Goal: Information Seeking & Learning: Learn about a topic

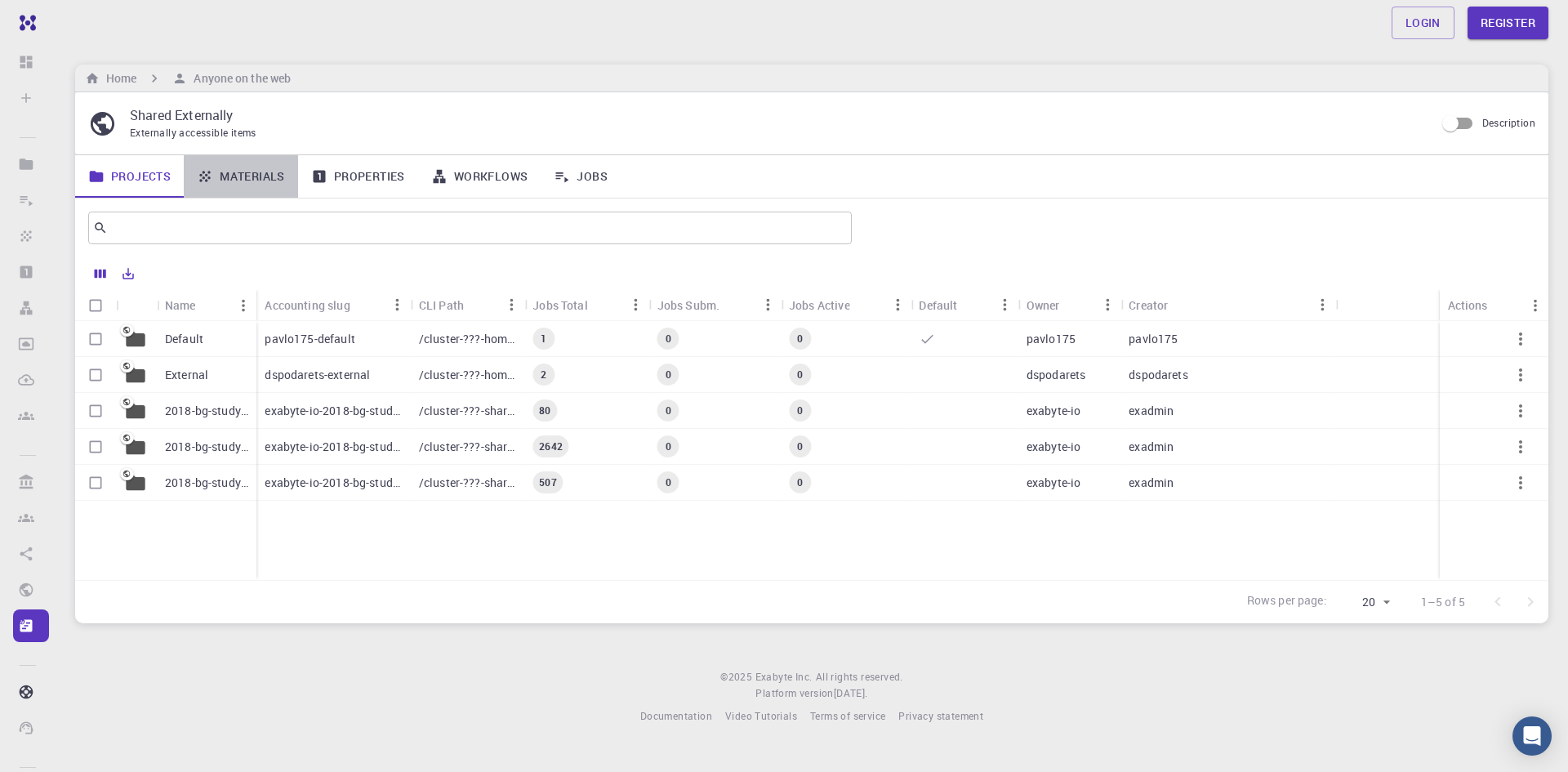
click at [232, 171] on link "Materials" at bounding box center [241, 177] width 115 height 43
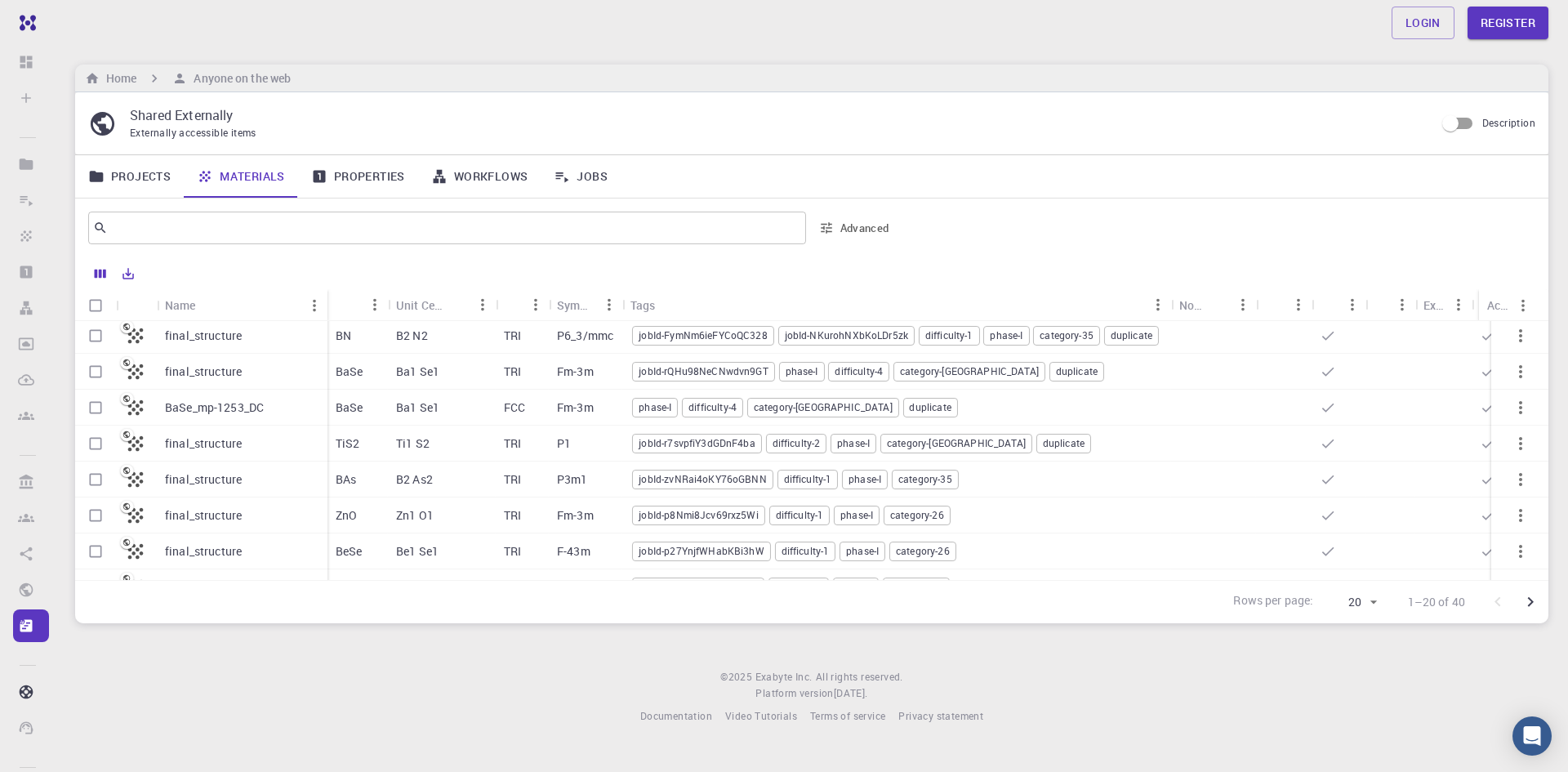
scroll to position [409, 0]
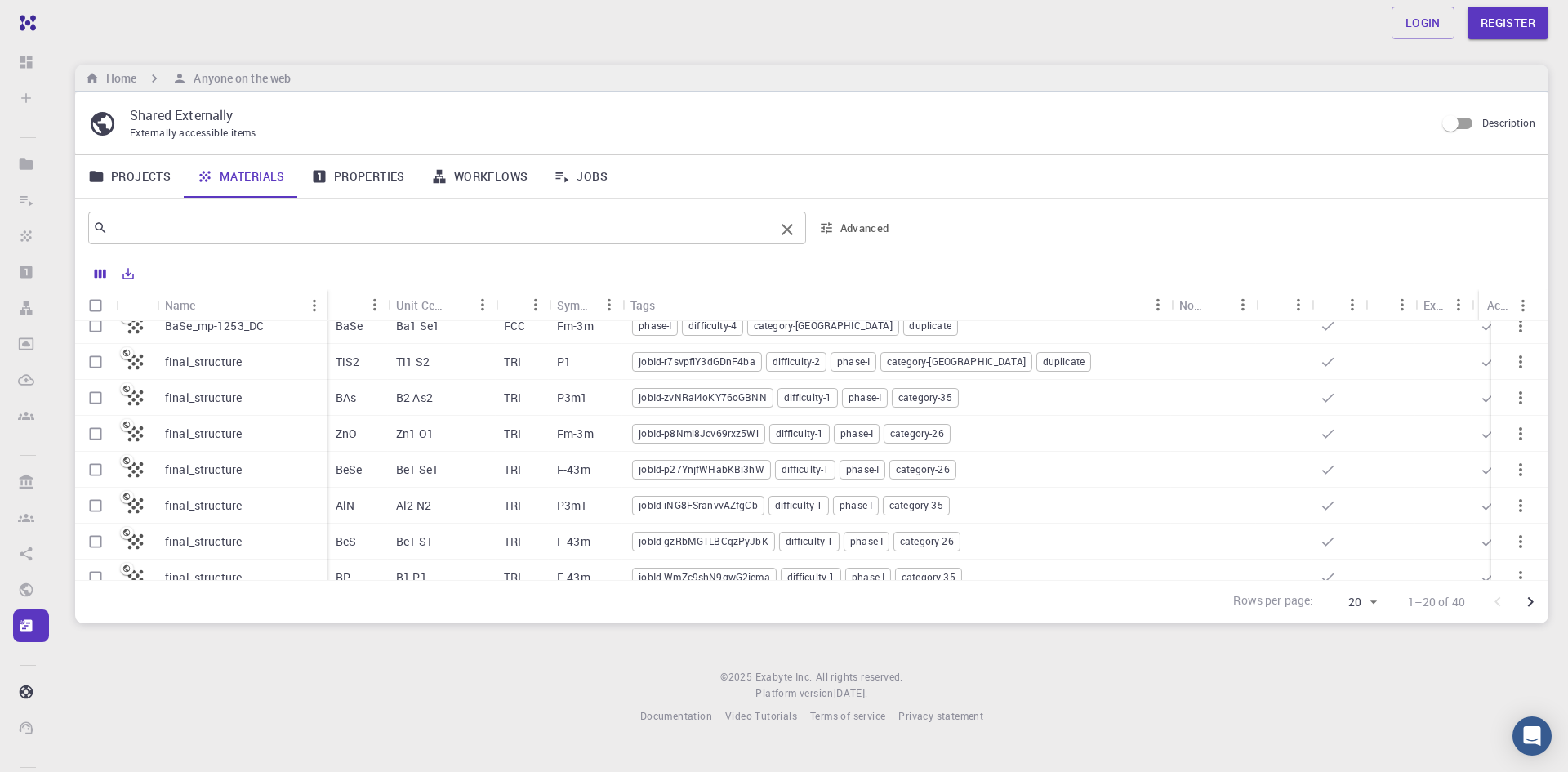
click at [505, 216] on input "text" at bounding box center [441, 227] width 666 height 23
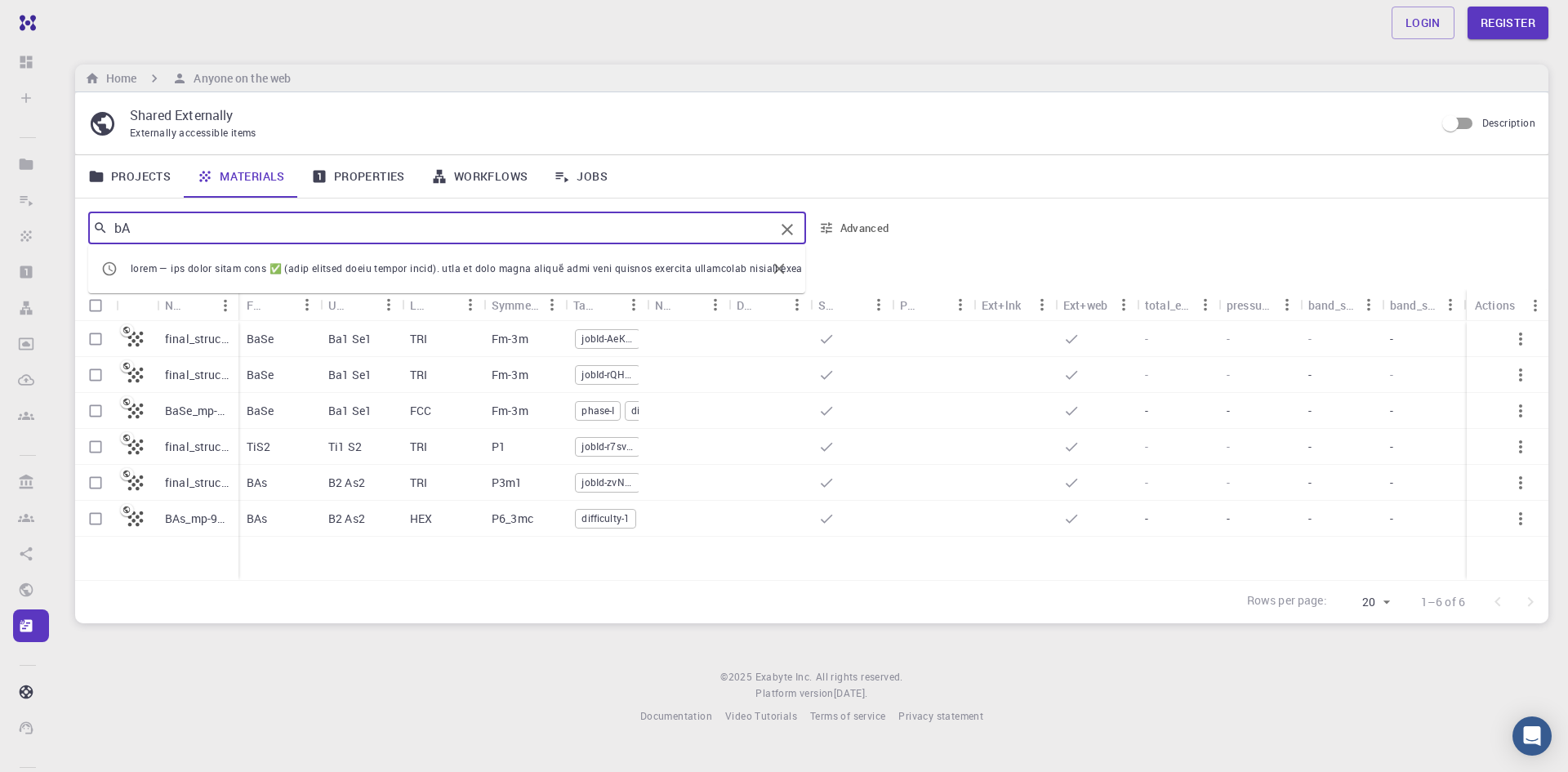
scroll to position [0, 0]
type input "b"
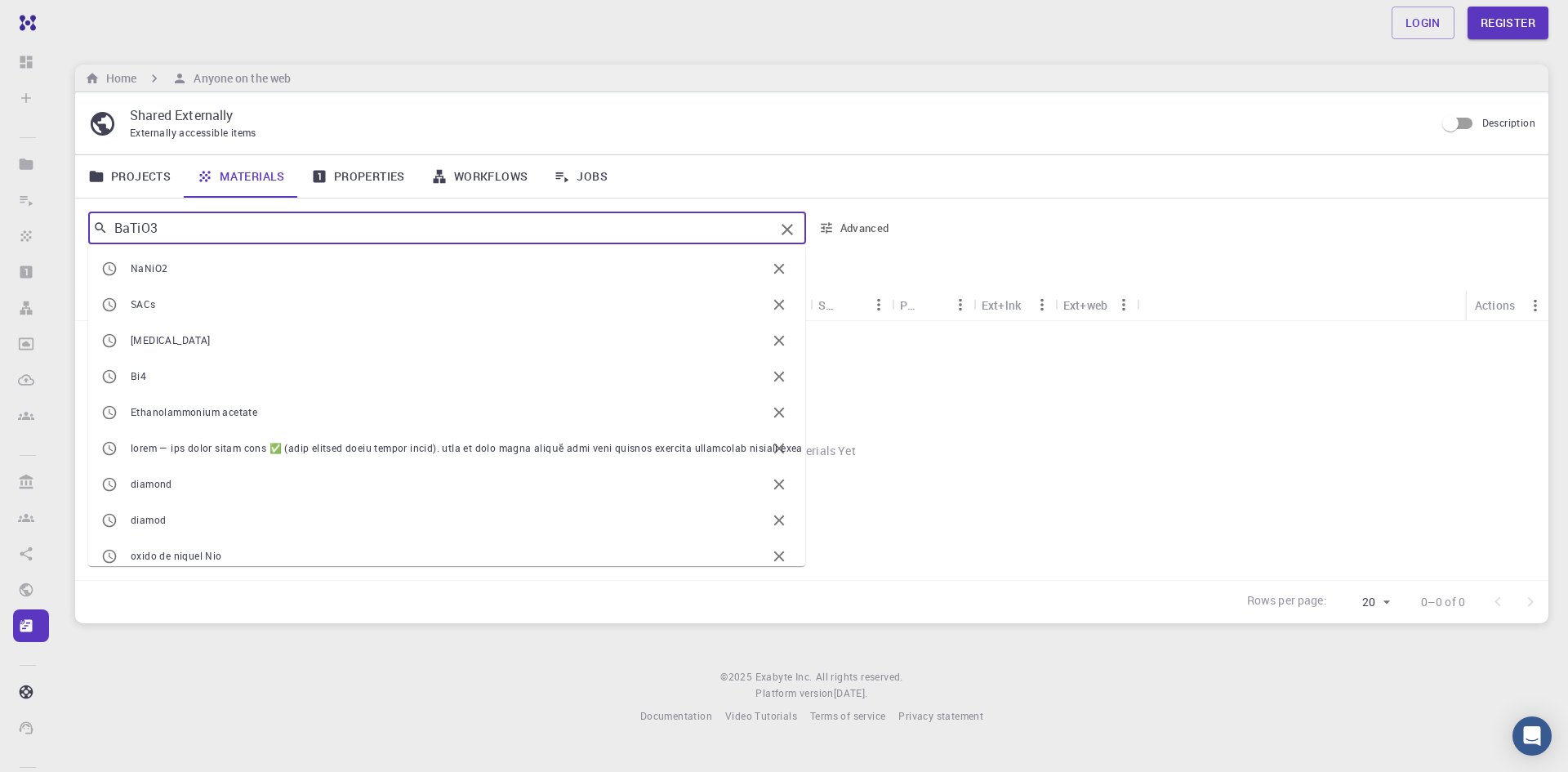
click at [186, 224] on input "BaTiO3" at bounding box center [441, 227] width 666 height 23
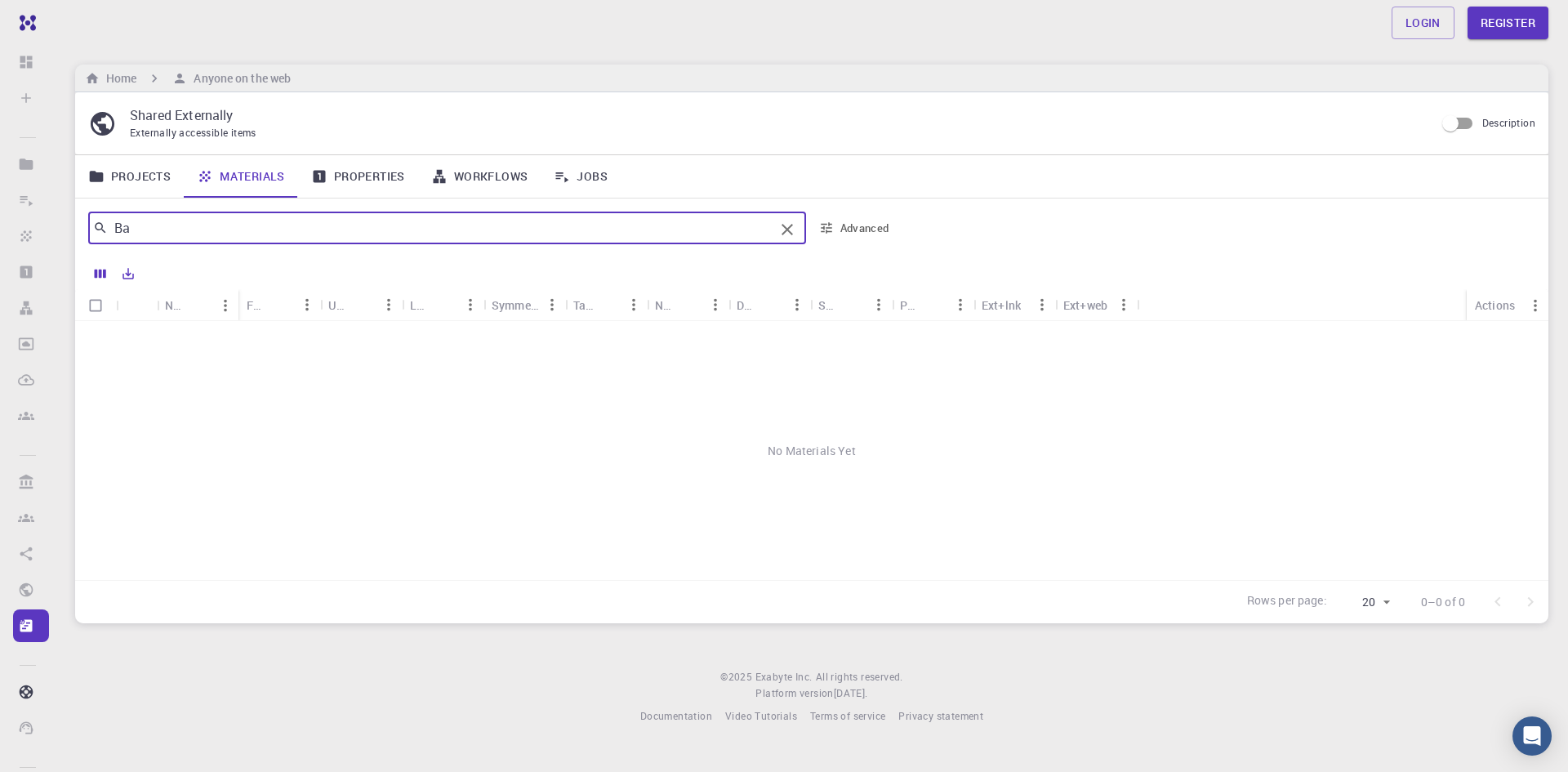
type input "B"
drag, startPoint x: 194, startPoint y: 227, endPoint x: 81, endPoint y: 225, distance: 113.0
click at [81, 225] on div "rgO ​ Advanced" at bounding box center [811, 228] width 1473 height 59
type input "r"
type input "RGO"
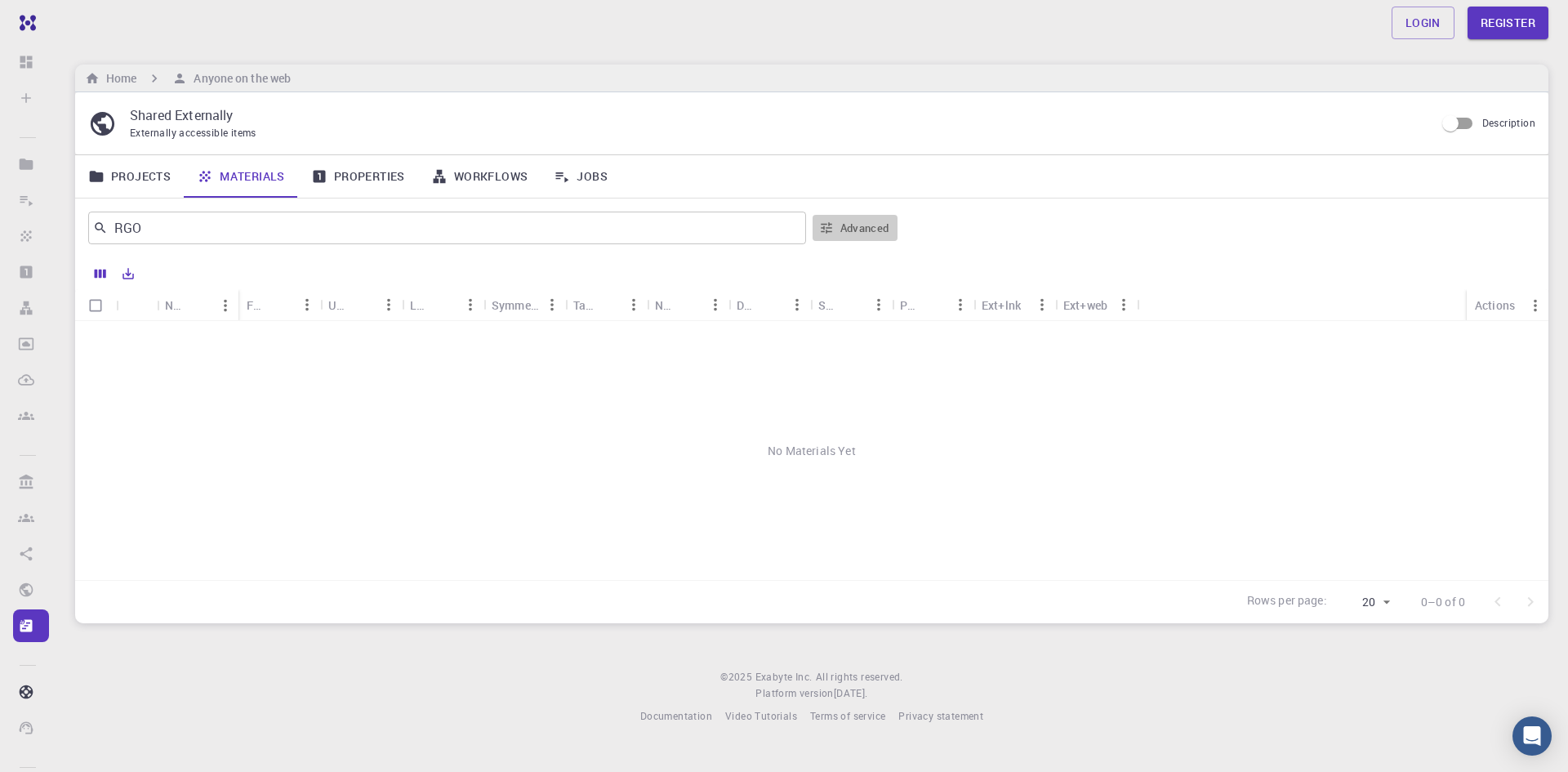
click at [864, 227] on button "Advanced" at bounding box center [855, 227] width 85 height 26
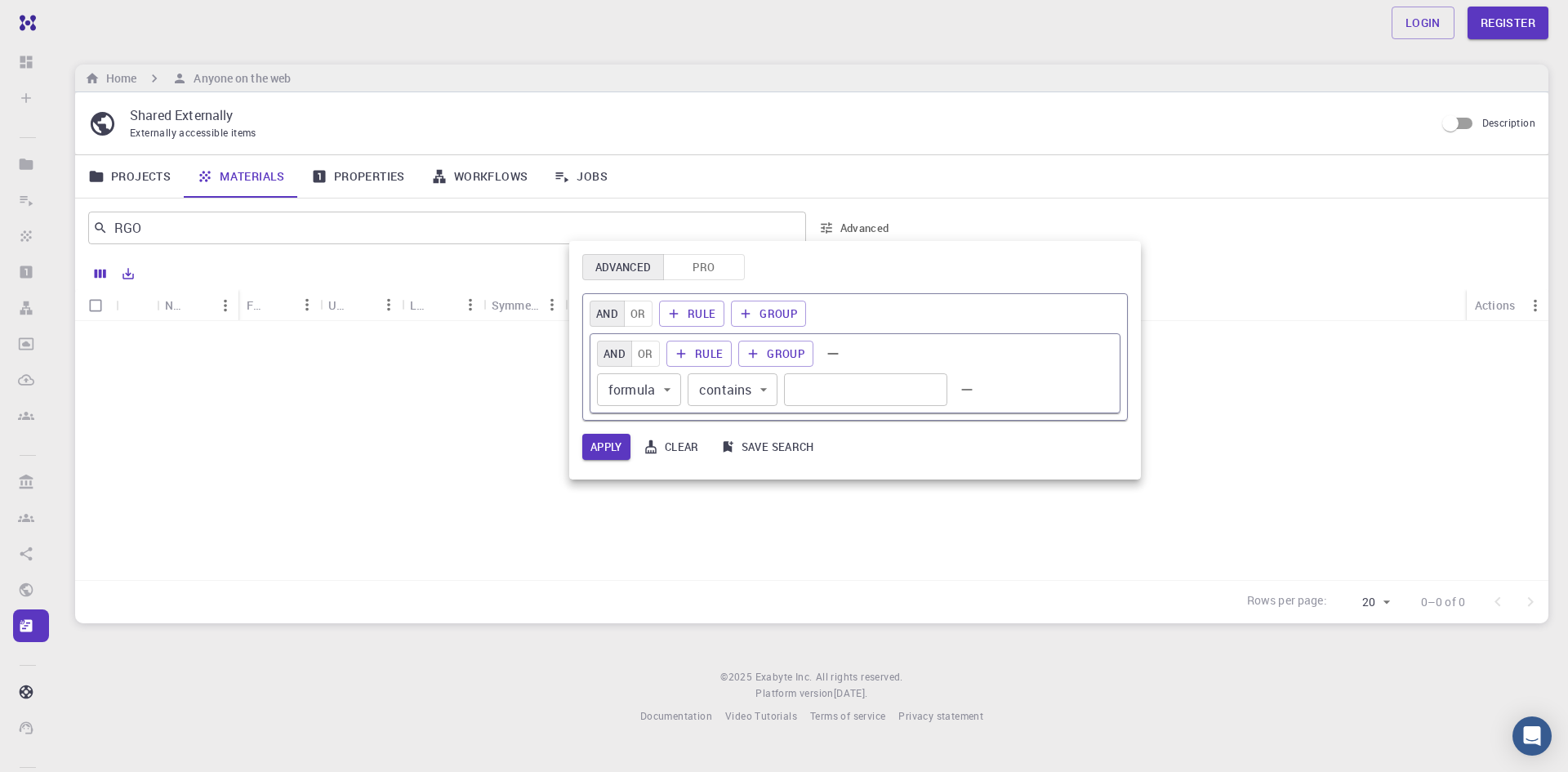
click at [671, 395] on body "Free Dashboard Sign In (Sign Up) to Access Create Sign In (Sign Up) to Access N…" at bounding box center [784, 386] width 1568 height 772
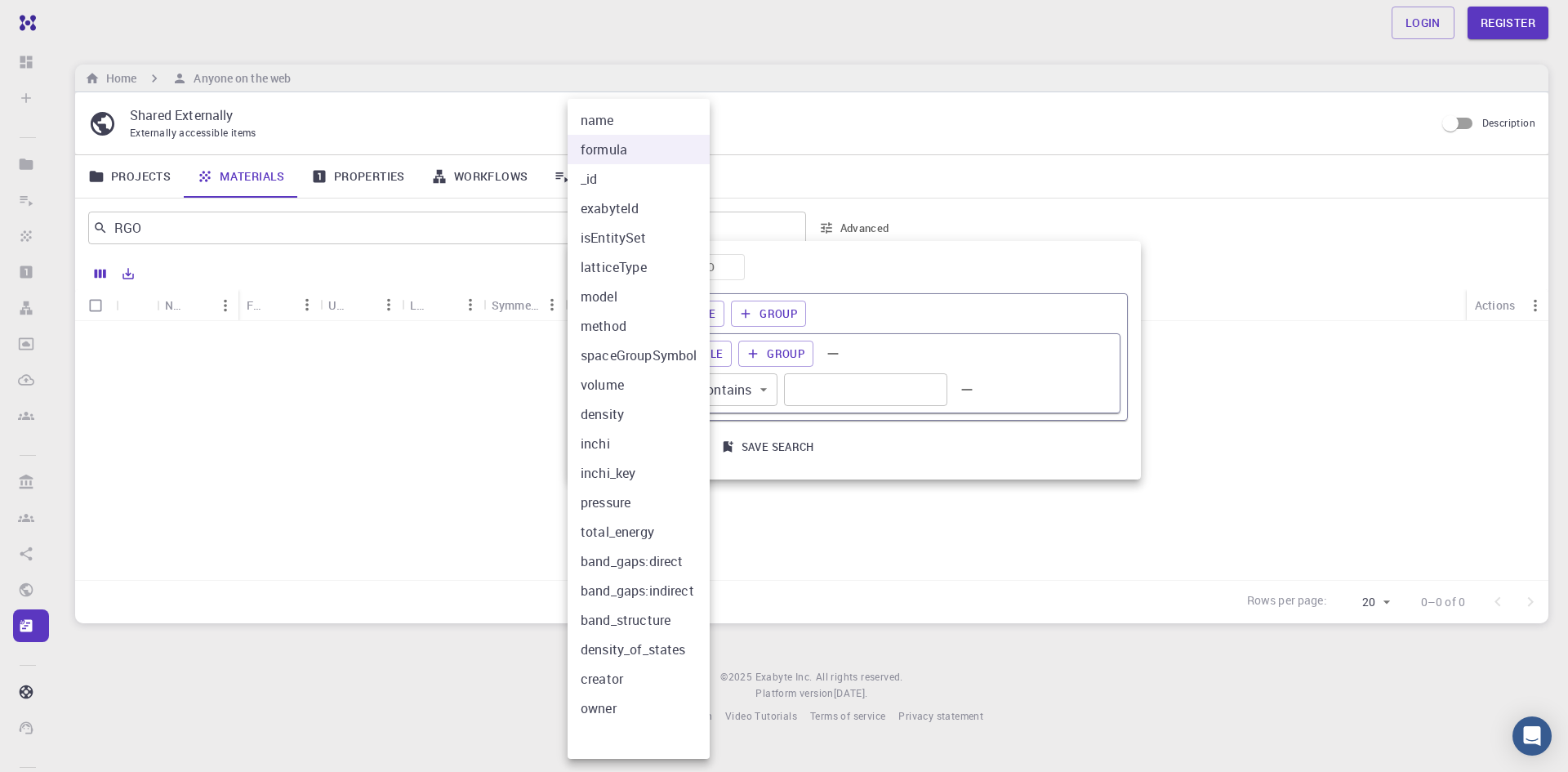
click at [1113, 158] on div at bounding box center [784, 386] width 1568 height 772
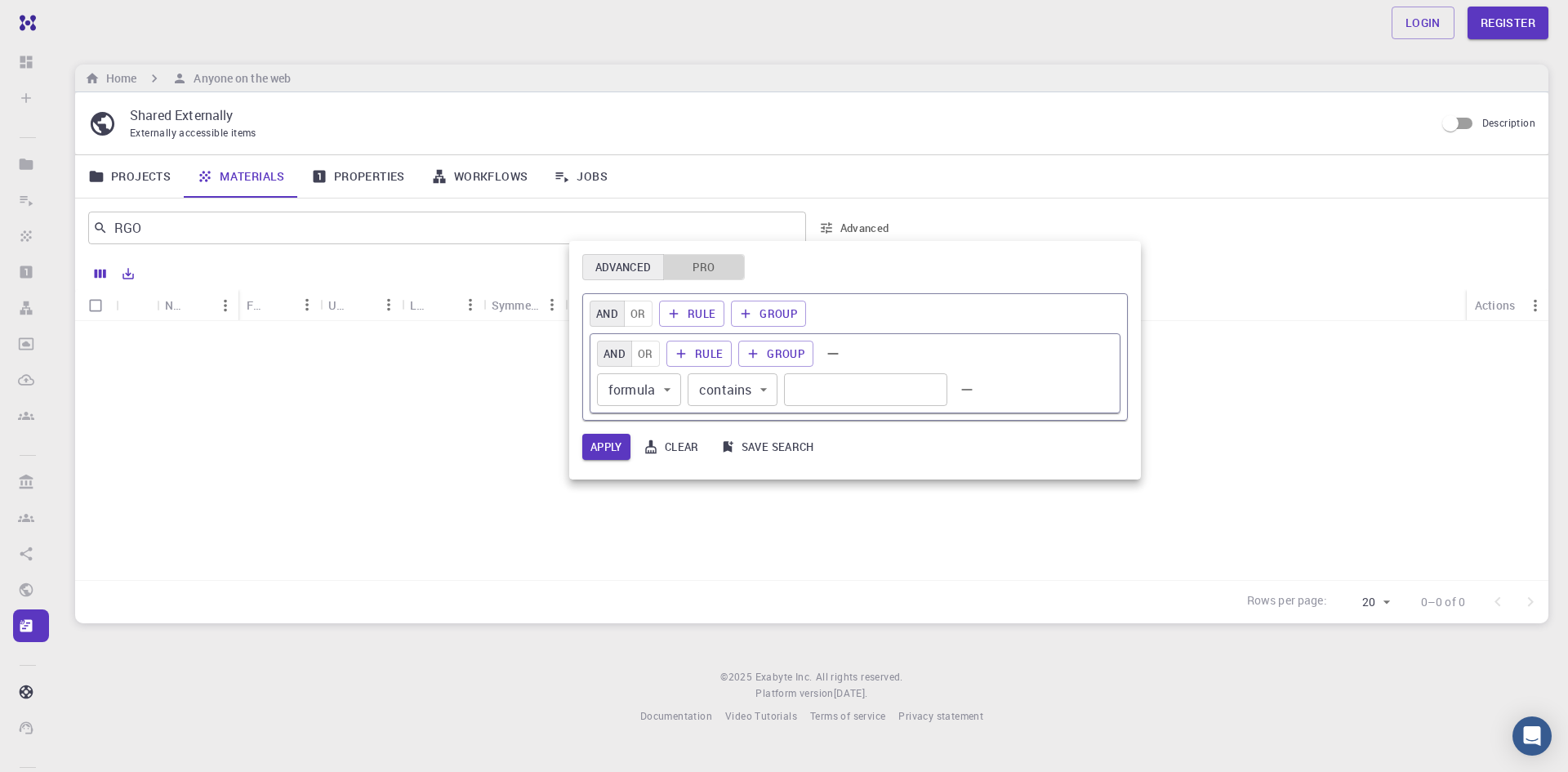
click at [700, 276] on button "Pro" at bounding box center [704, 267] width 81 height 26
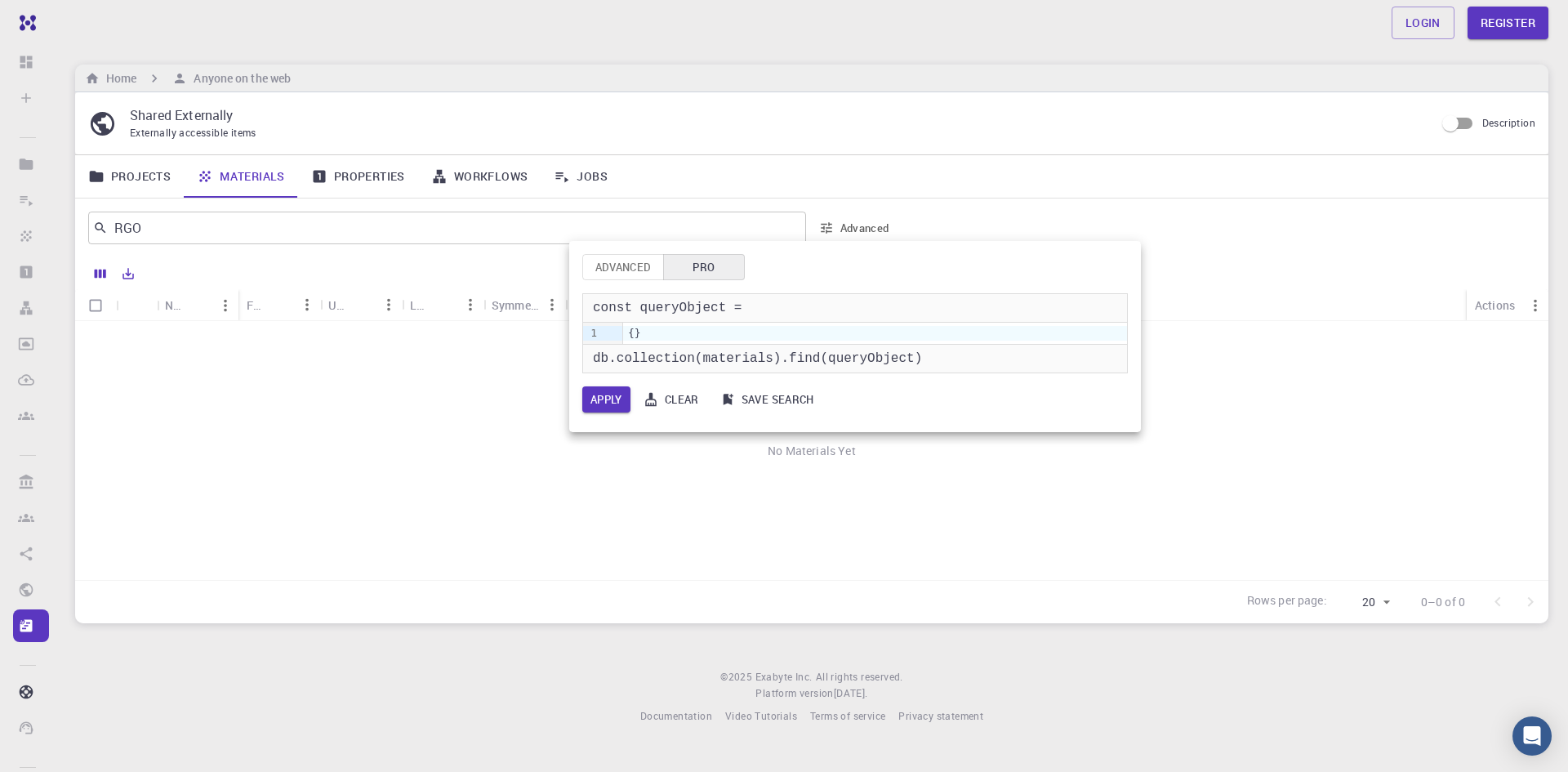
click at [574, 236] on div at bounding box center [784, 386] width 1568 height 772
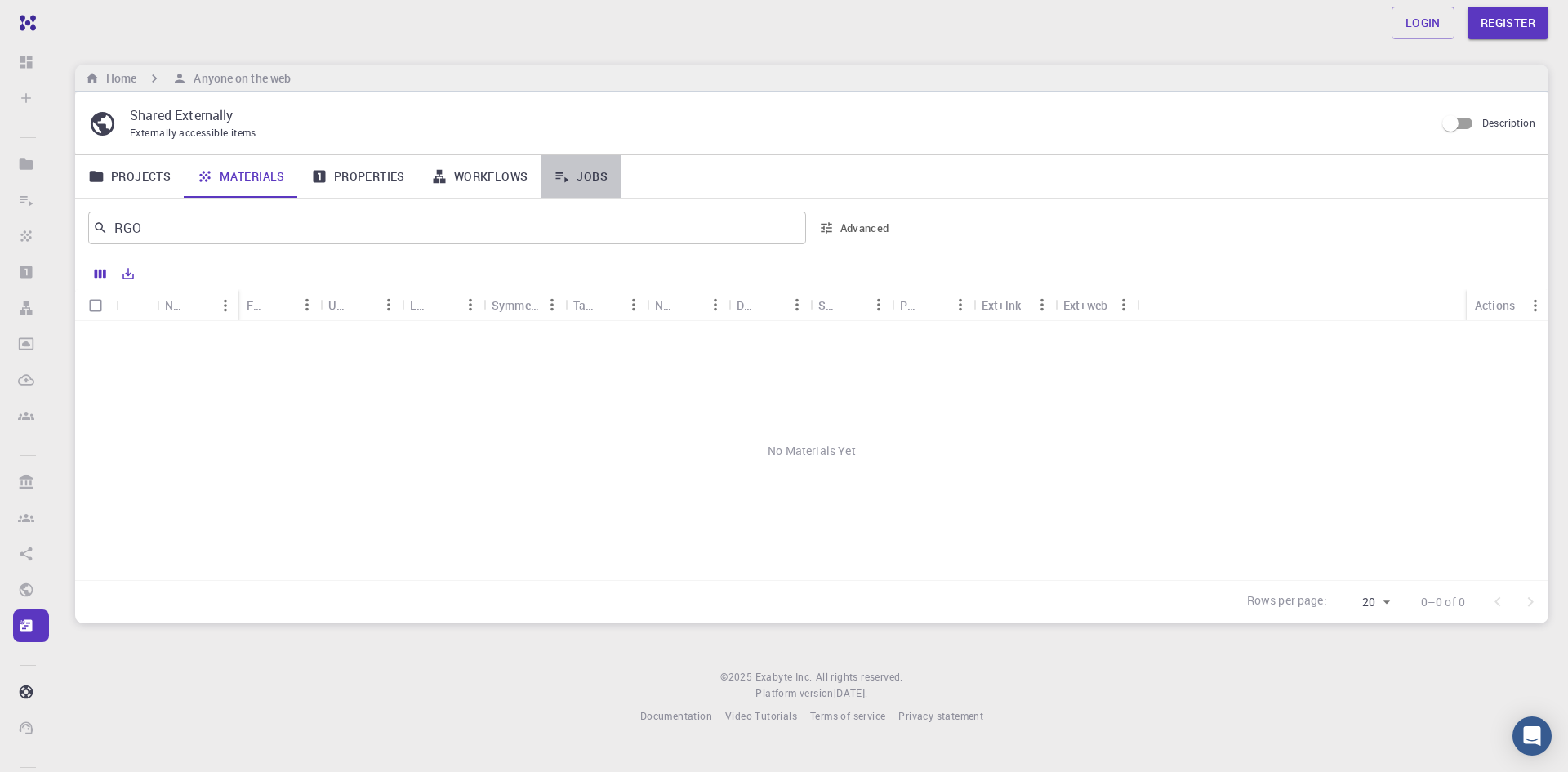
click at [563, 181] on icon at bounding box center [562, 177] width 17 height 17
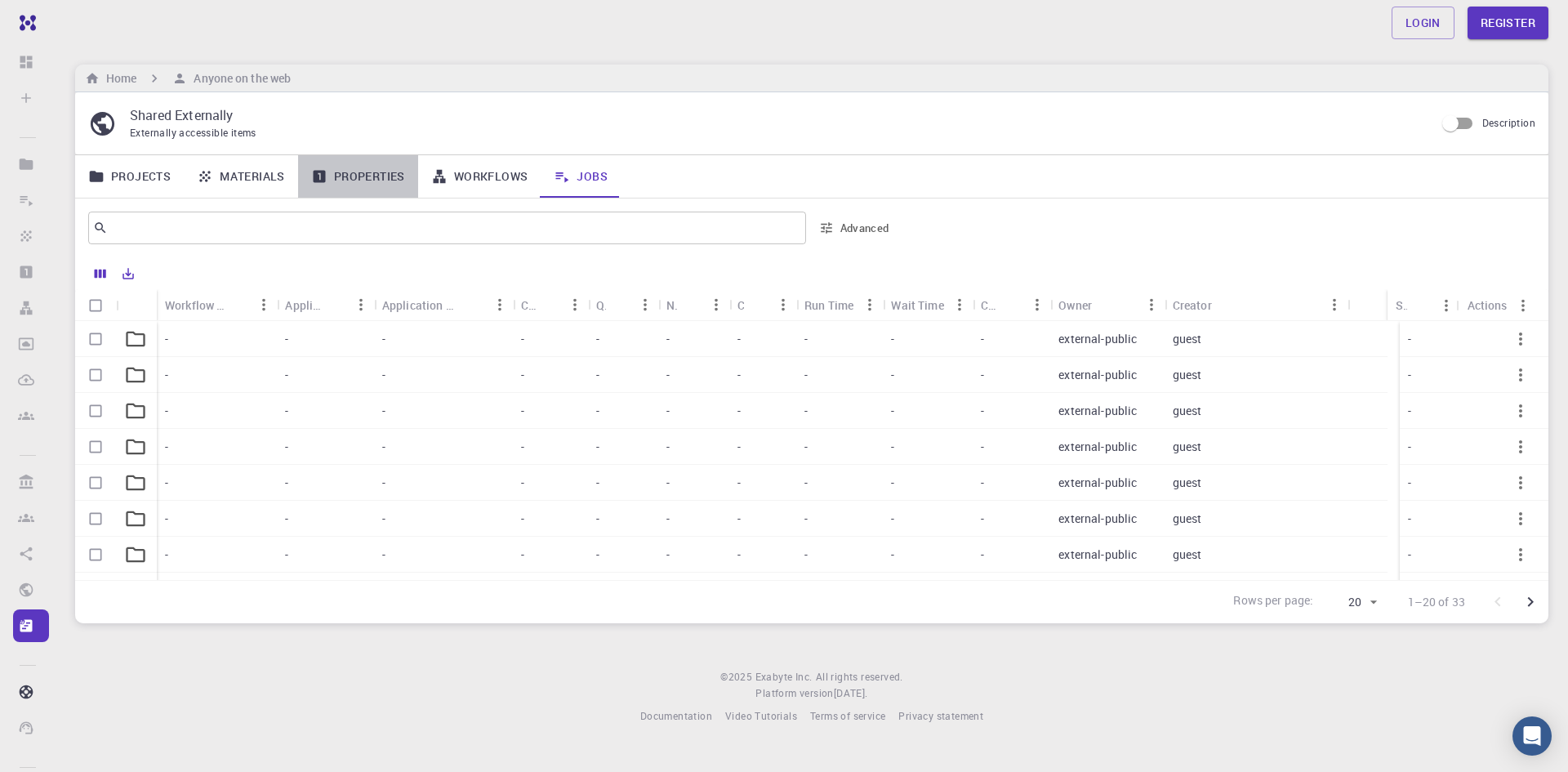
click at [375, 183] on link "Properties" at bounding box center [359, 177] width 120 height 43
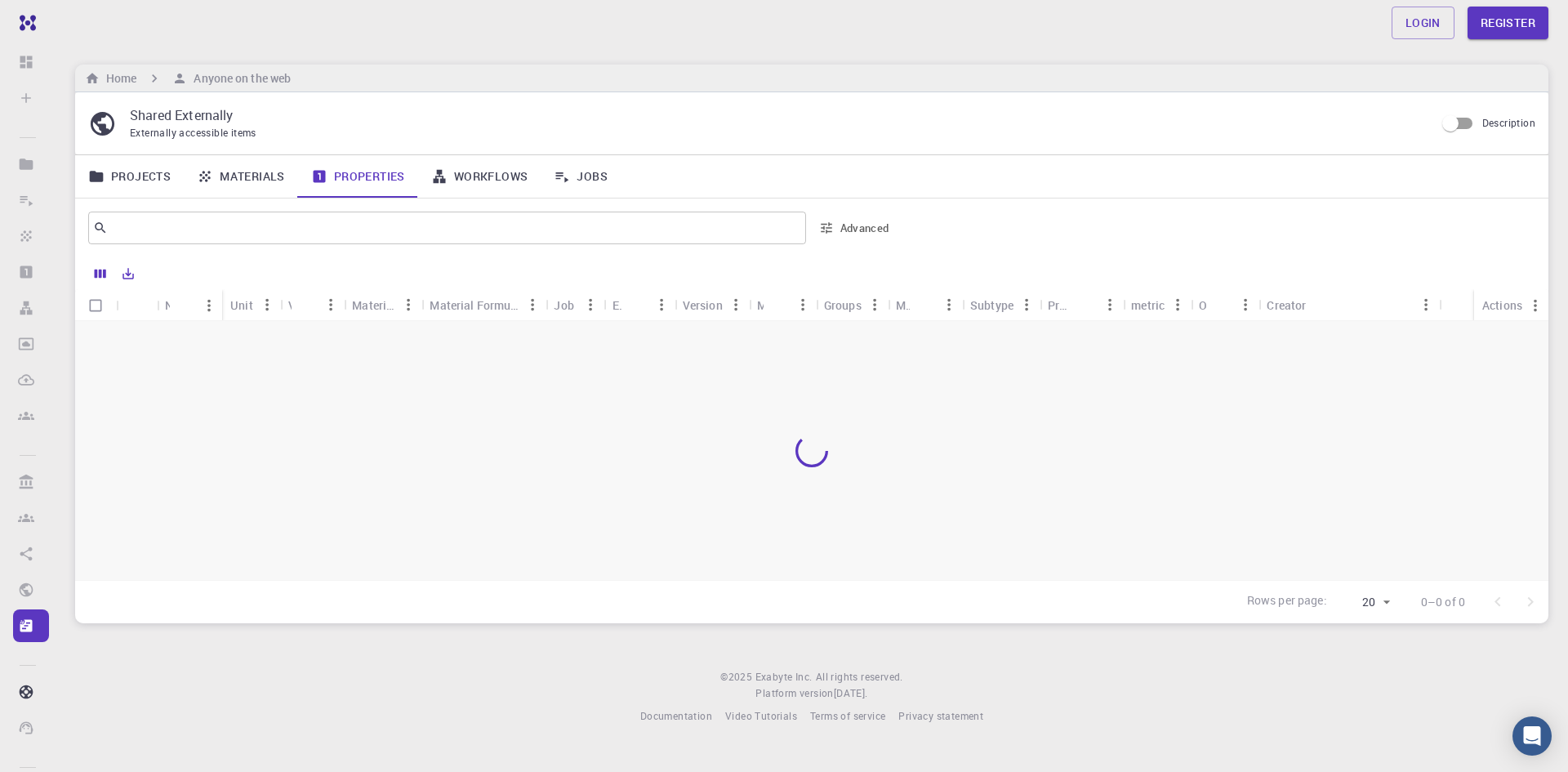
click at [228, 172] on link "Materials" at bounding box center [241, 177] width 115 height 43
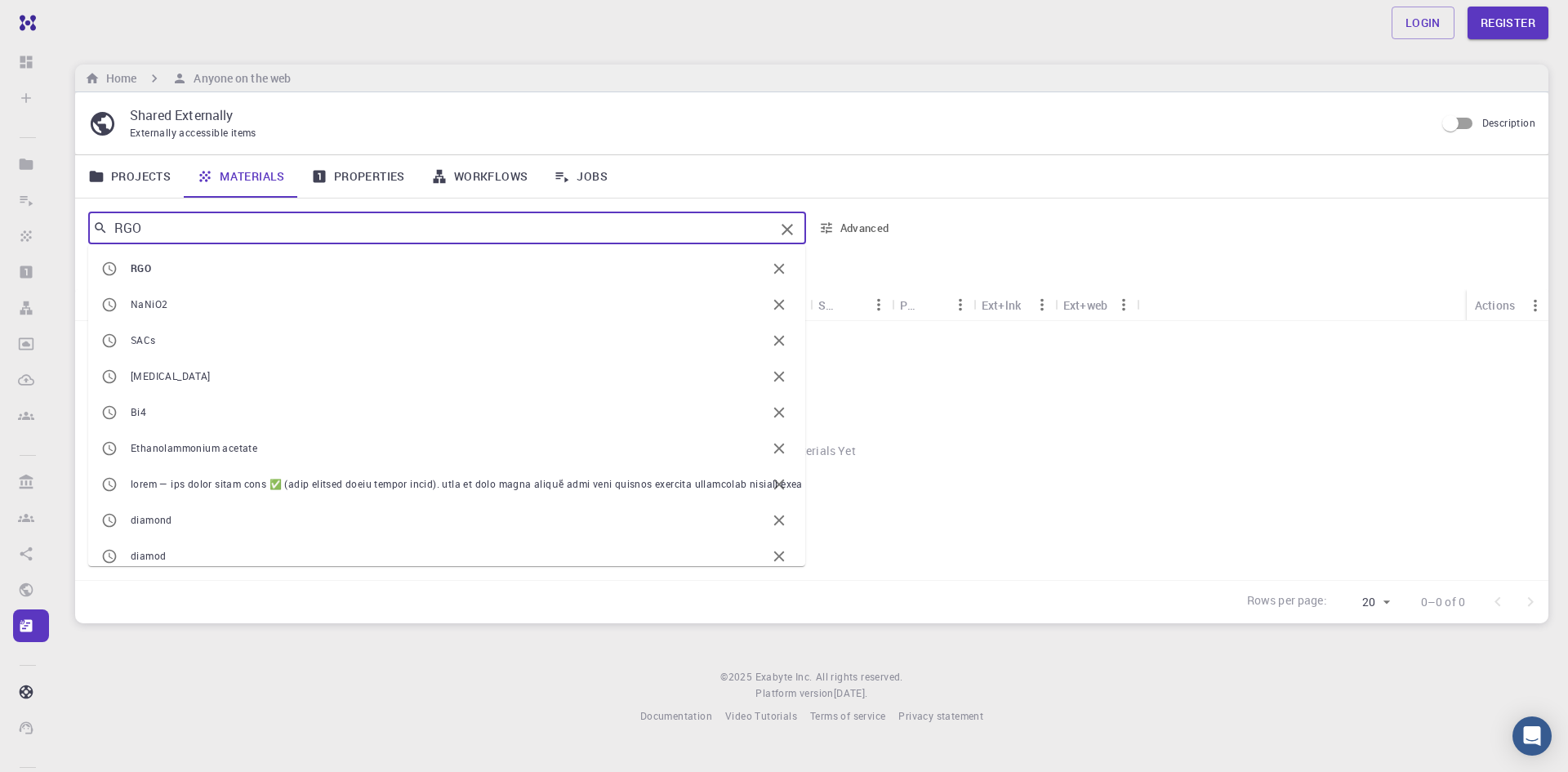
click at [282, 235] on input "RGO" at bounding box center [441, 227] width 666 height 23
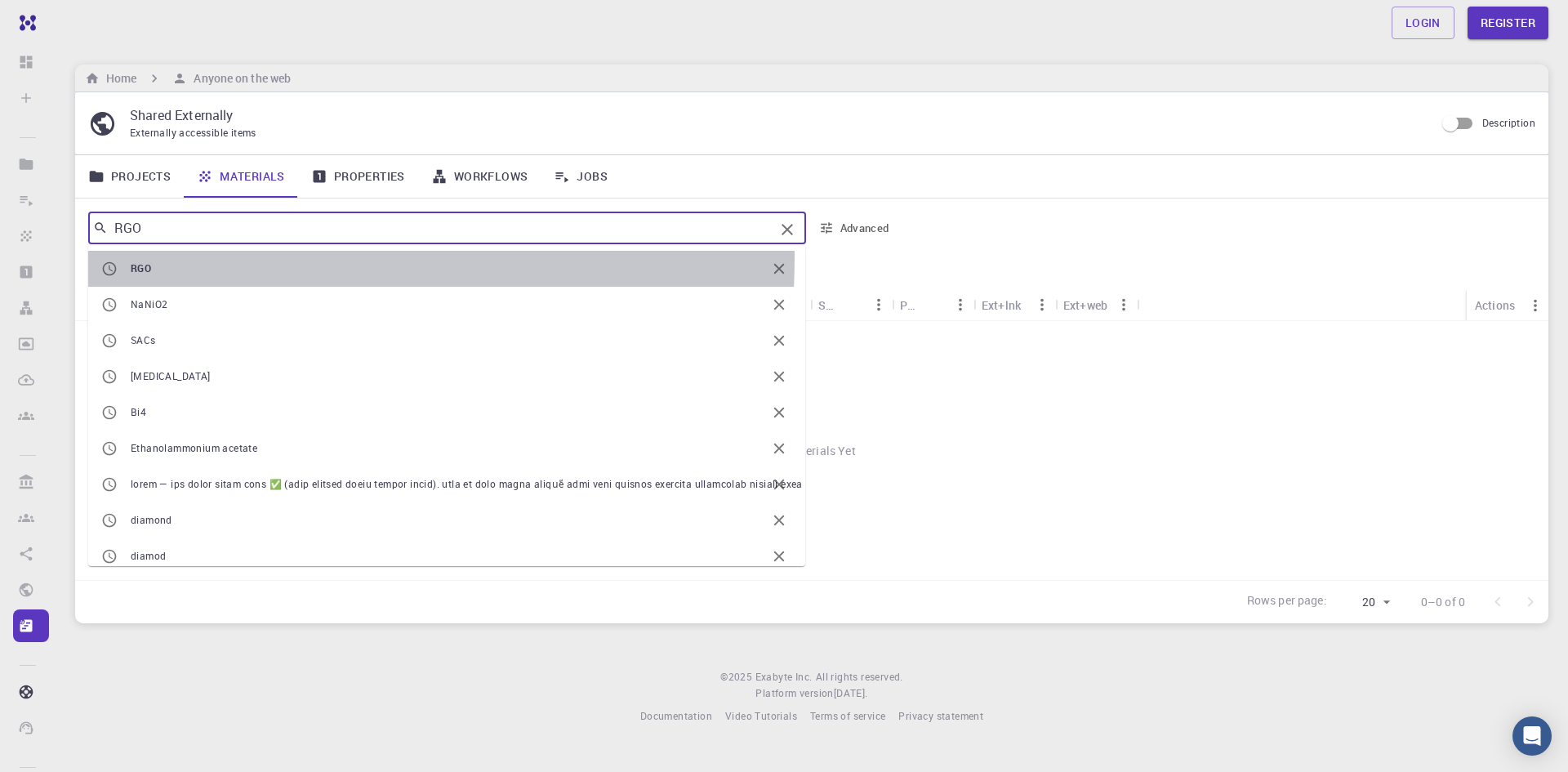
click at [128, 257] on li "RGO" at bounding box center [446, 268] width 717 height 36
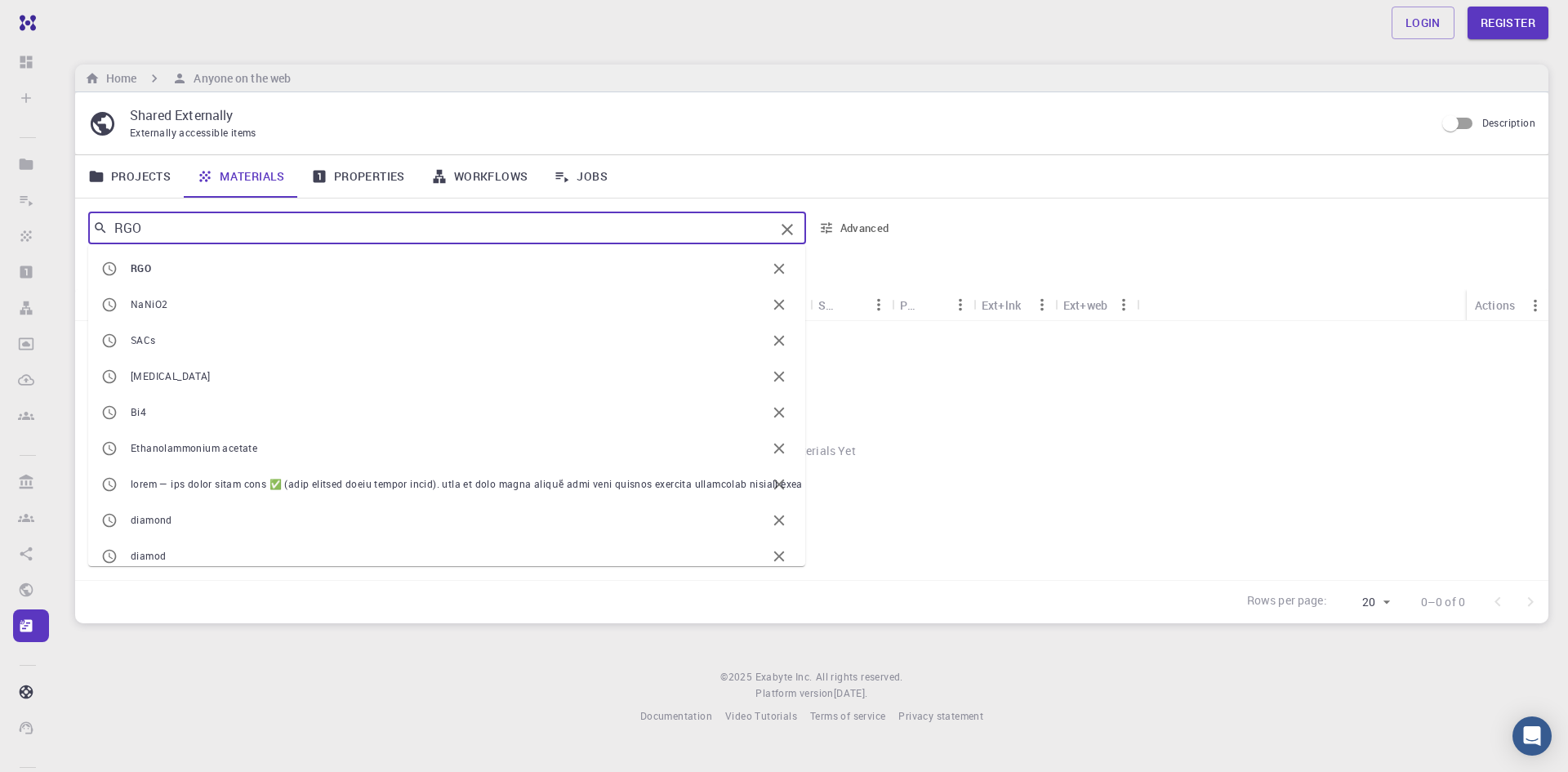
click at [201, 227] on input "RGO" at bounding box center [441, 227] width 666 height 23
click at [263, 383] on span "sodium chloride" at bounding box center [448, 377] width 636 height 17
type input "sodium chloride"
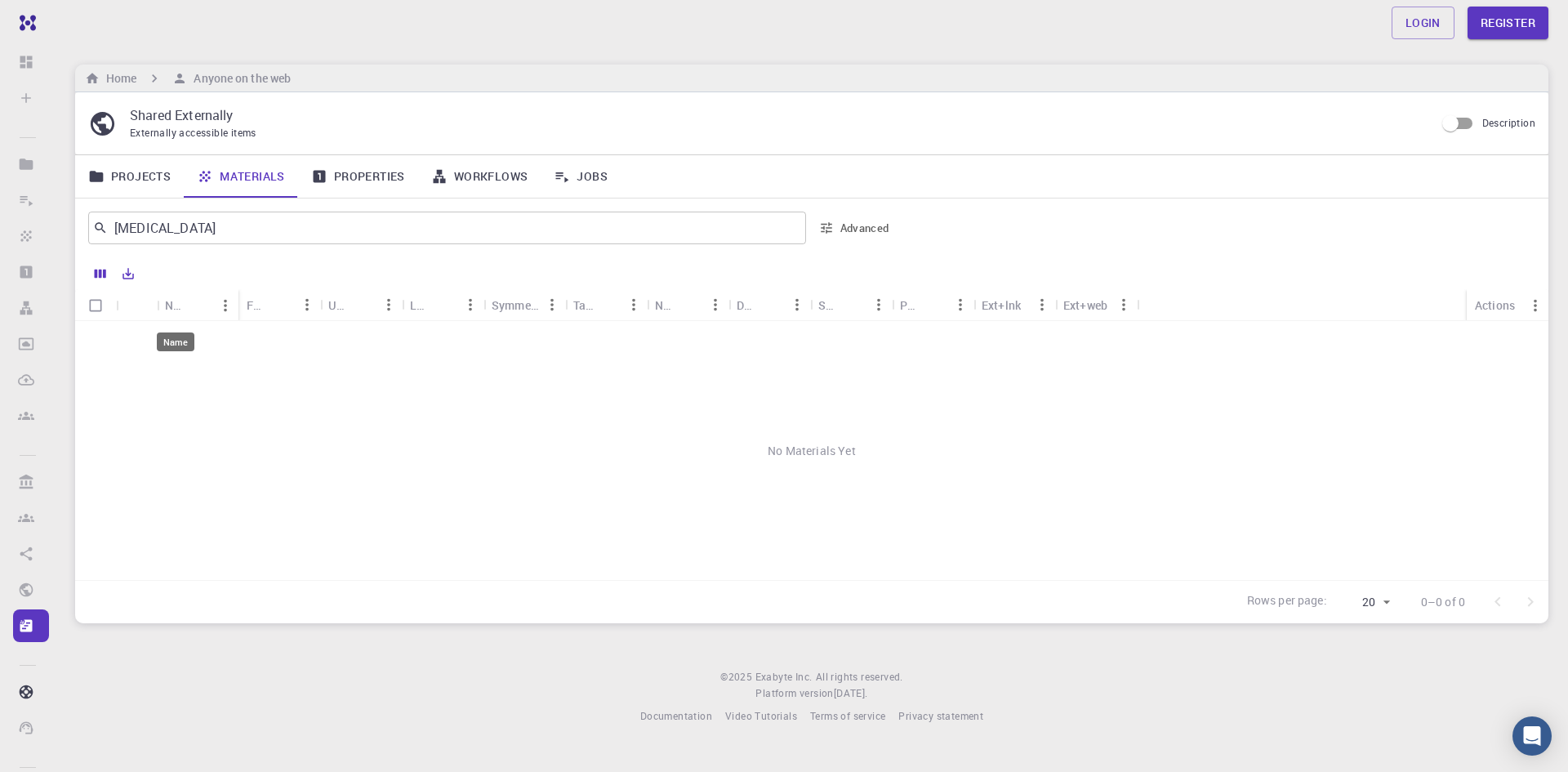
click at [172, 306] on div "Name" at bounding box center [176, 305] width 21 height 31
click at [343, 172] on link "Properties" at bounding box center [359, 177] width 120 height 43
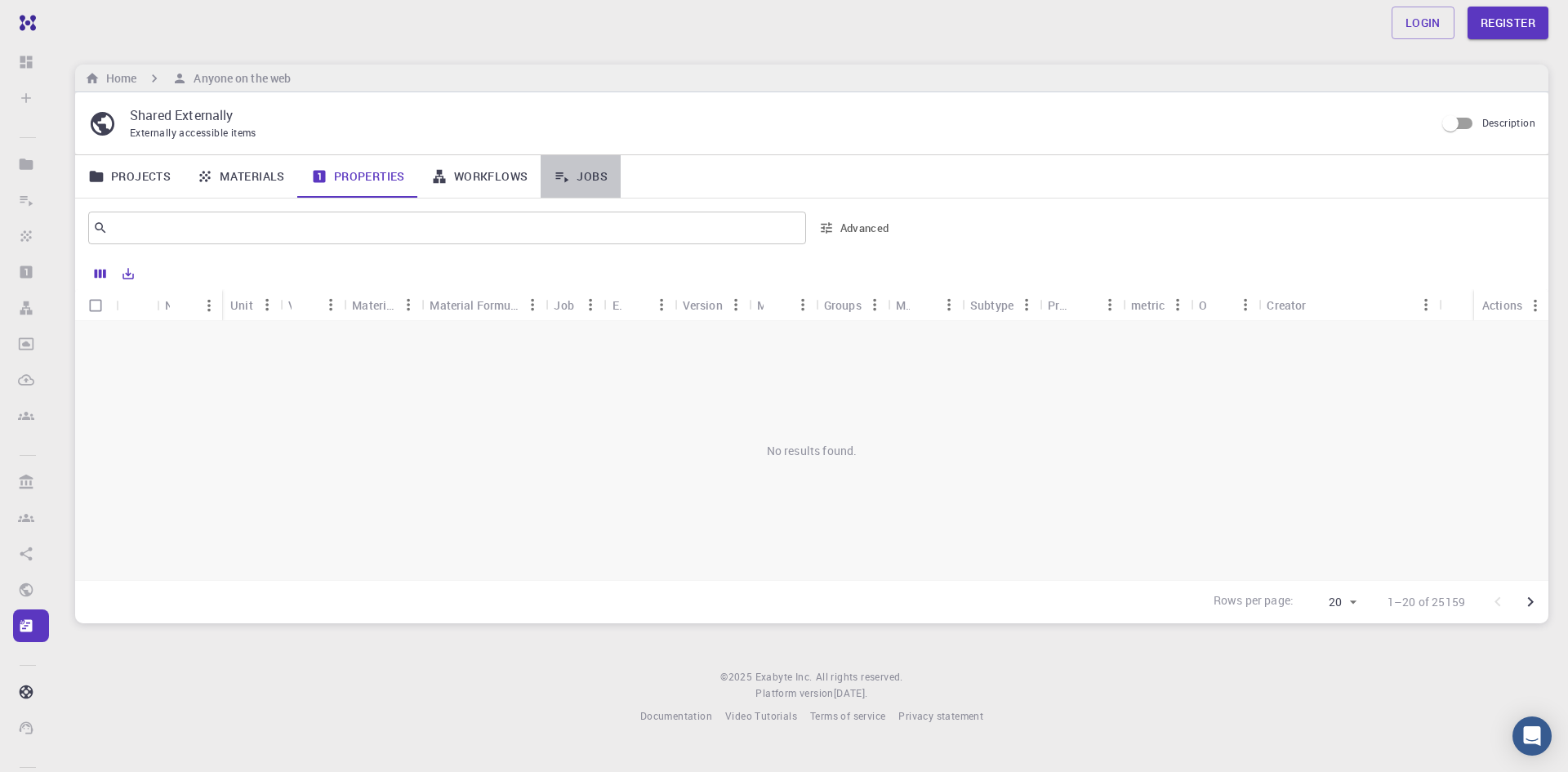
click at [586, 182] on link "Jobs" at bounding box center [580, 177] width 80 height 43
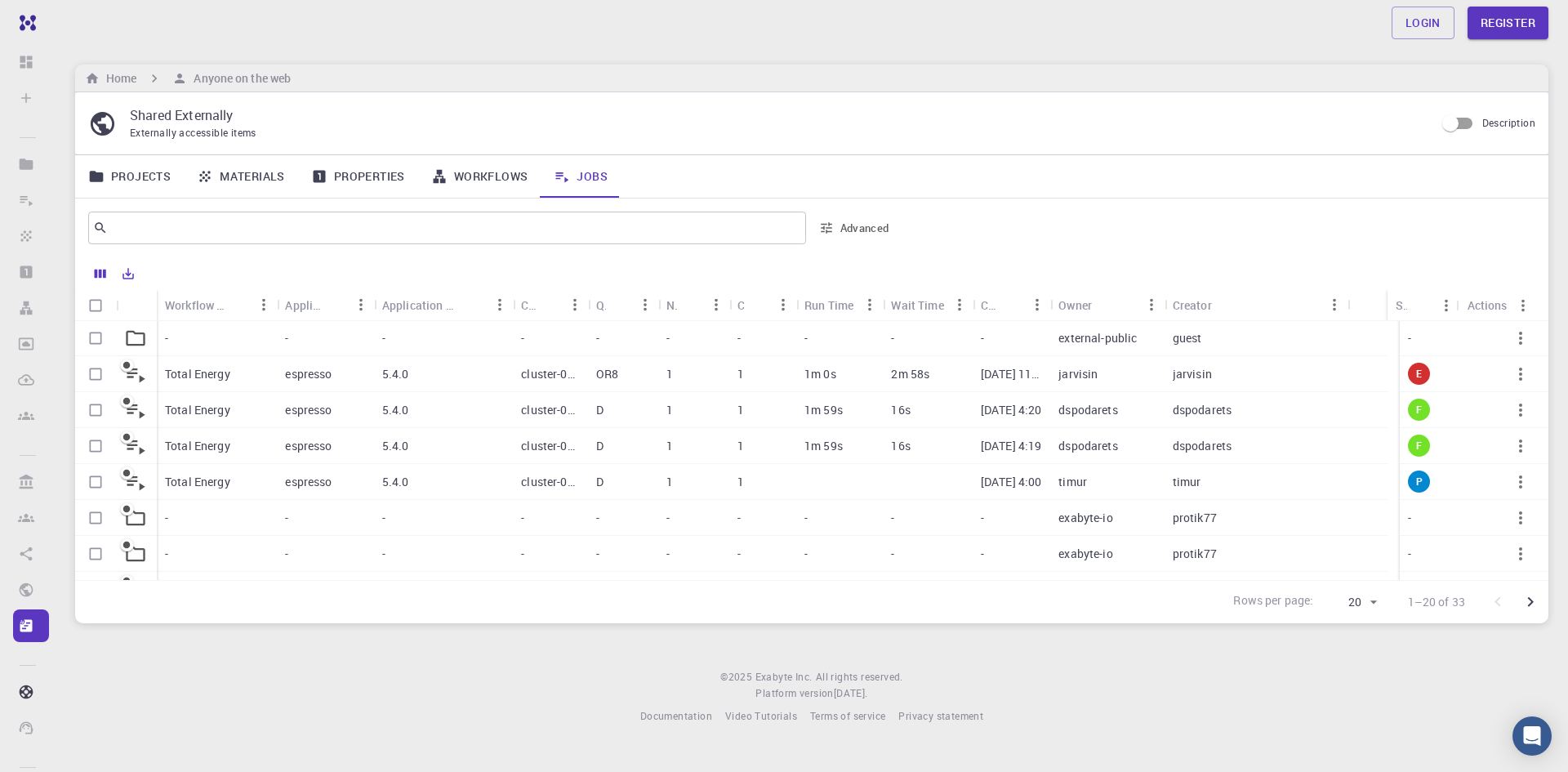
scroll to position [378, 0]
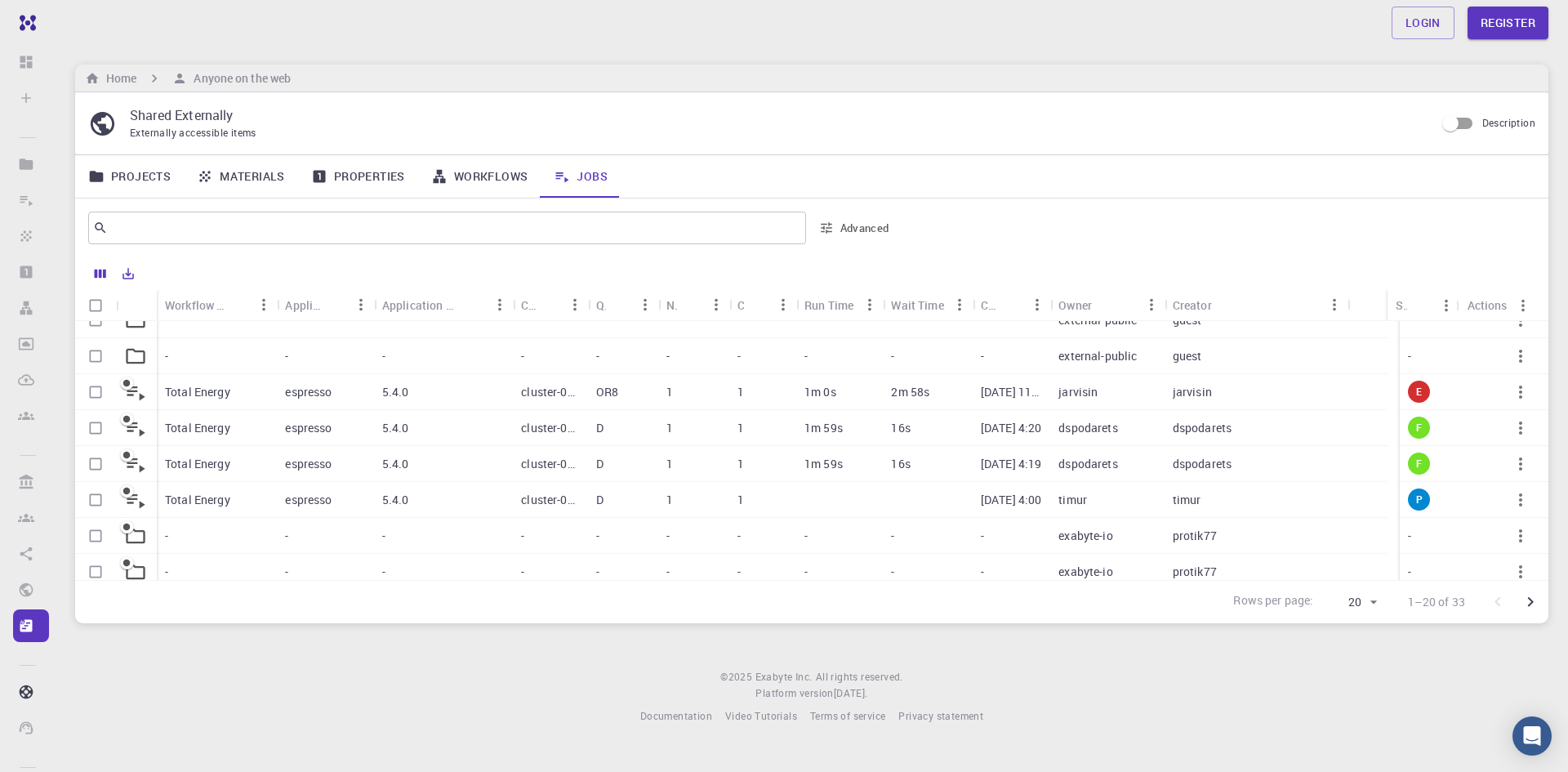
click at [212, 426] on p "Total Energy" at bounding box center [198, 428] width 66 height 17
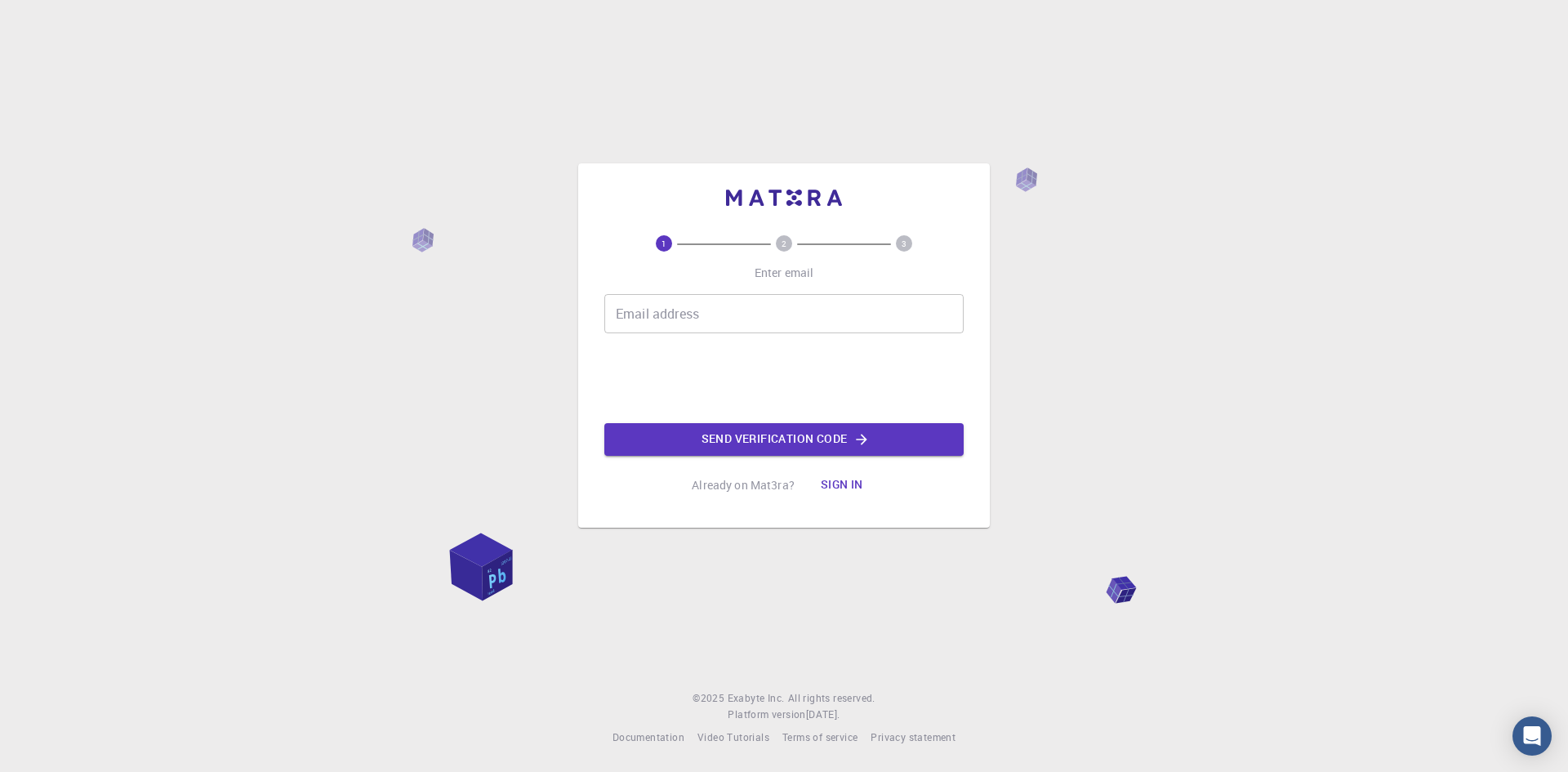
click at [565, 298] on div "1 2 3 Enter email Email address Email address Send verification code Already on…" at bounding box center [784, 386] width 1568 height 772
click at [835, 342] on div "Email address Email address Send verification code" at bounding box center [784, 374] width 359 height 162
click at [856, 318] on input "Email address" at bounding box center [784, 313] width 359 height 39
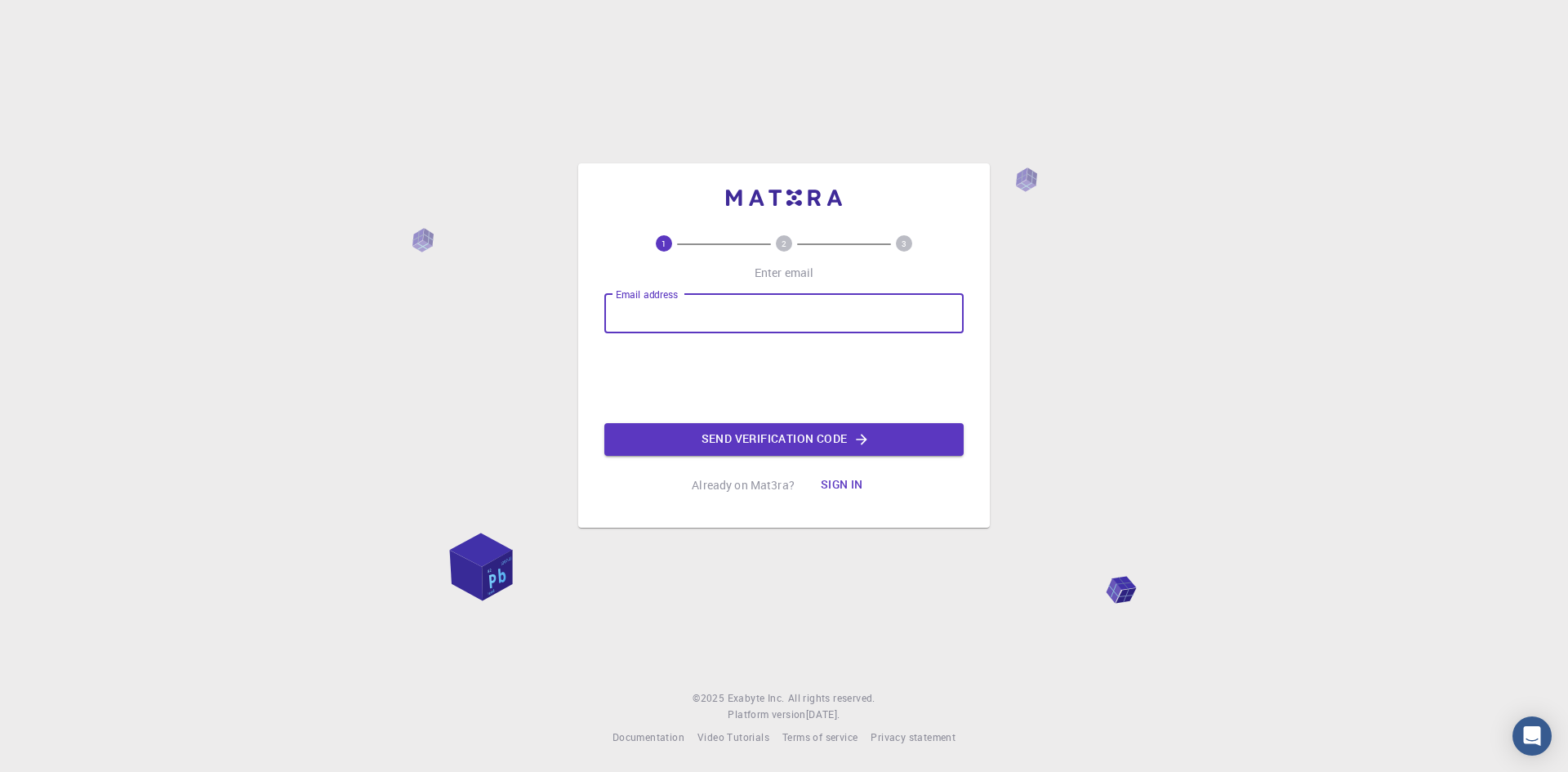
click at [1200, 386] on div "1 2 3 Enter email Email address Email address Send verification code Already on…" at bounding box center [784, 386] width 1568 height 772
click at [713, 312] on input "Email address" at bounding box center [784, 313] width 359 height 39
click at [833, 309] on input "Email address" at bounding box center [784, 313] width 359 height 39
type input "Z"
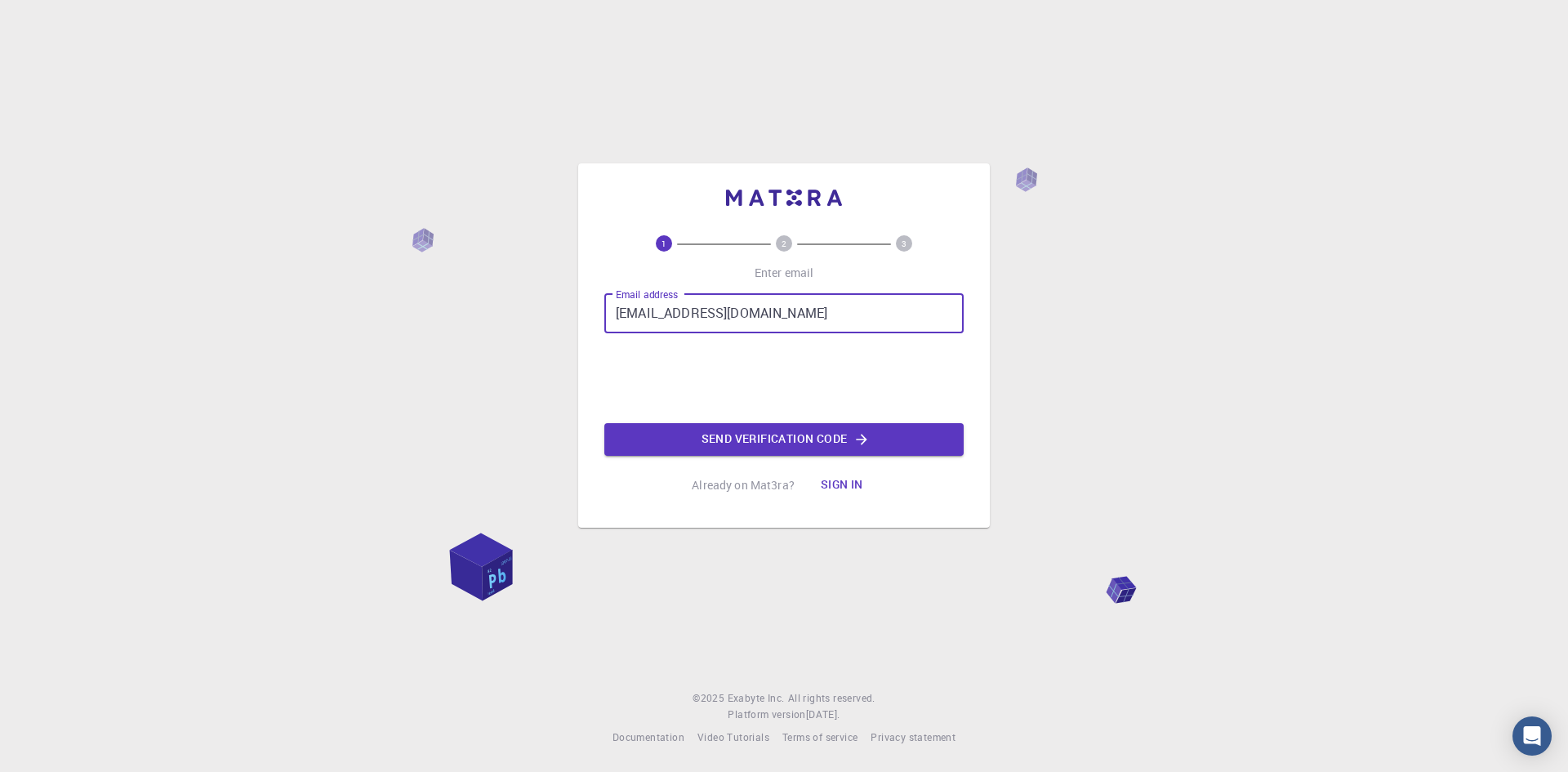
type input "[EMAIL_ADDRESS][DOMAIN_NAME]"
click at [761, 435] on button "Send verification code" at bounding box center [784, 439] width 359 height 32
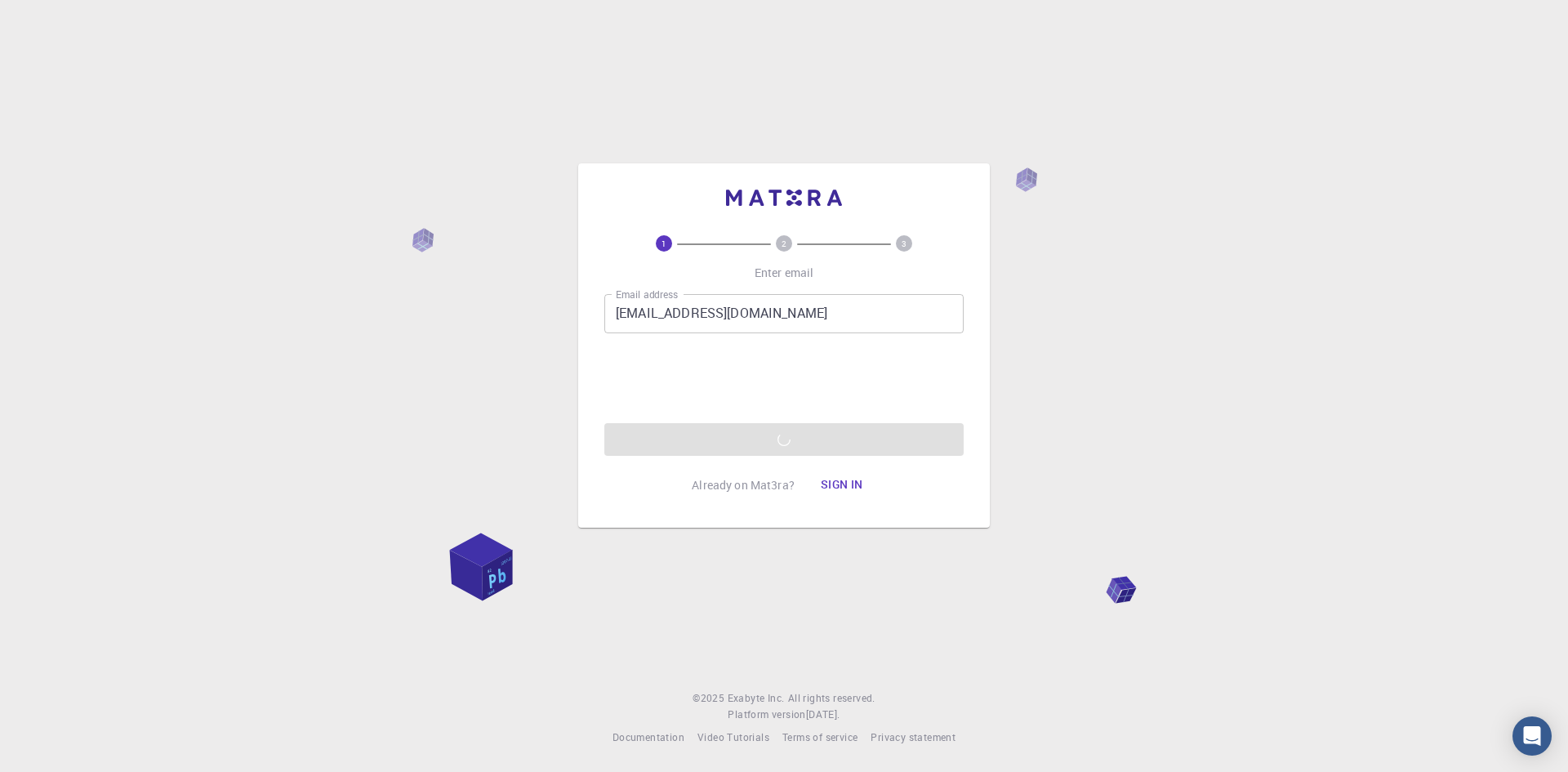
click at [947, 494] on div "1 2 3 Enter email Email address [EMAIL_ADDRESS][DOMAIN_NAME] Email address Send…" at bounding box center [784, 369] width 359 height 266
drag, startPoint x: 686, startPoint y: 485, endPoint x: 796, endPoint y: 494, distance: 110.4
click at [796, 494] on div "1 2 3 Enter email Email address [EMAIL_ADDRESS][DOMAIN_NAME] Email address Send…" at bounding box center [784, 369] width 359 height 266
click at [959, 515] on div "1 2 3 Enter email Email address [EMAIL_ADDRESS][DOMAIN_NAME] Email address Send…" at bounding box center [784, 346] width 411 height 364
